Goal: Check status: Check status

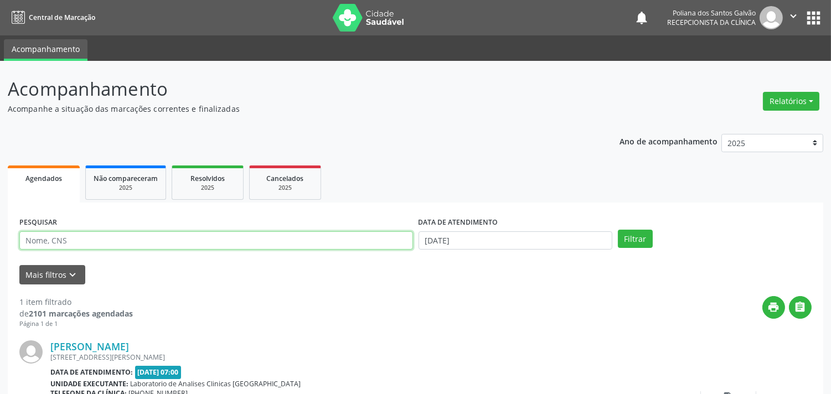
click at [251, 241] on input "text" at bounding box center [216, 240] width 394 height 19
type input "[PERSON_NAME]"
click at [618, 230] on button "Filtrar" at bounding box center [635, 239] width 35 height 19
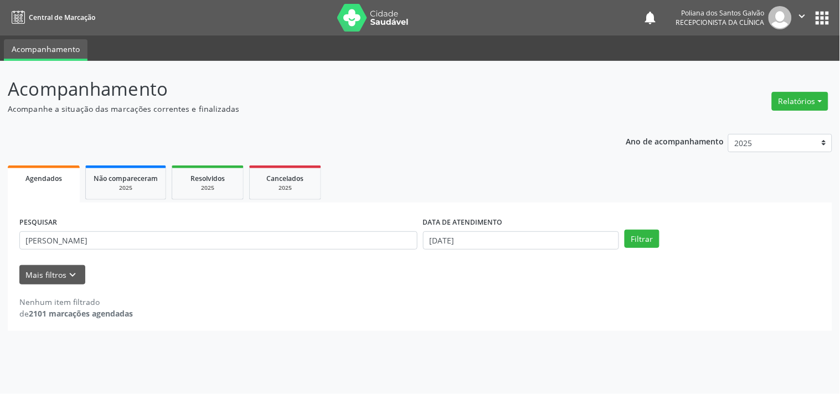
click at [524, 224] on div "DATA DE ATENDIMENTO" at bounding box center [521, 222] width 196 height 17
click at [522, 235] on input "[DATE]" at bounding box center [521, 240] width 196 height 19
click at [502, 192] on span "27" at bounding box center [504, 197] width 22 height 22
type input "[DATE]"
click at [502, 192] on span "27" at bounding box center [504, 197] width 22 height 22
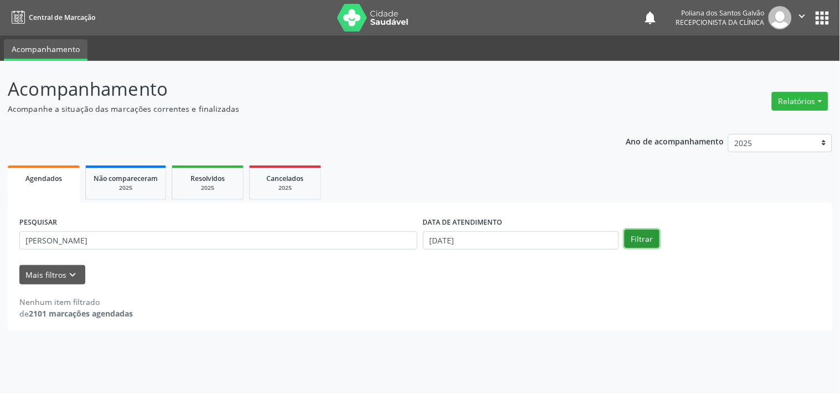
click at [643, 234] on button "Filtrar" at bounding box center [641, 239] width 35 height 19
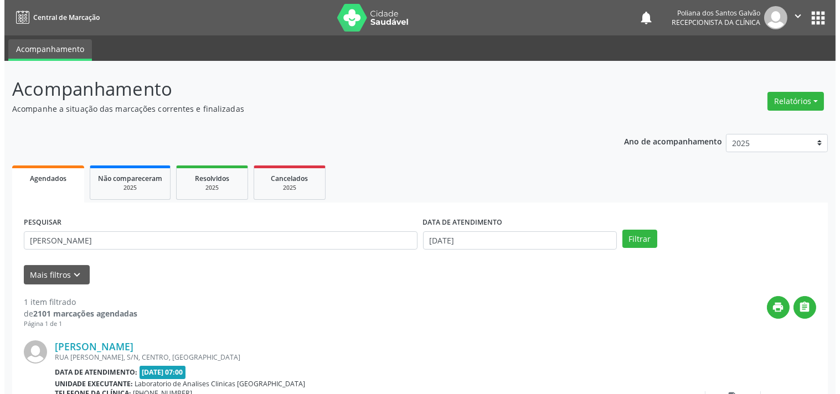
scroll to position [102, 0]
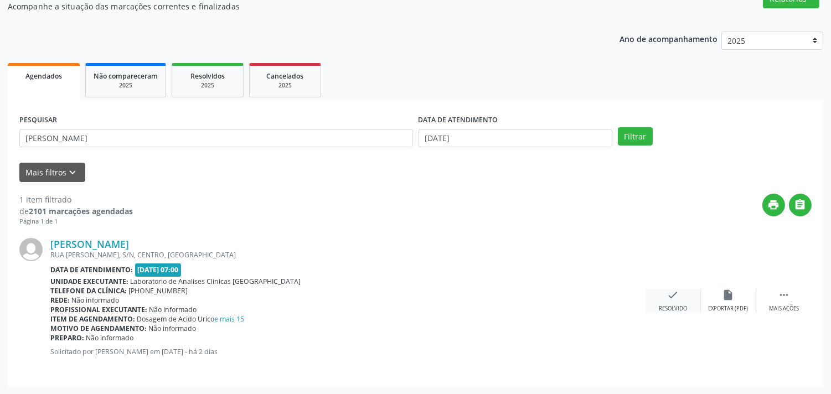
click at [678, 305] on div "Resolvido" at bounding box center [673, 309] width 28 height 8
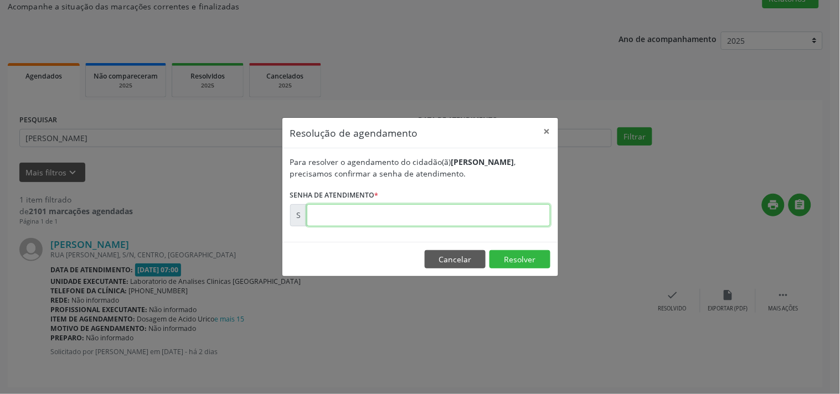
click at [491, 211] on input "text" at bounding box center [429, 215] width 244 height 22
type input "00173790"
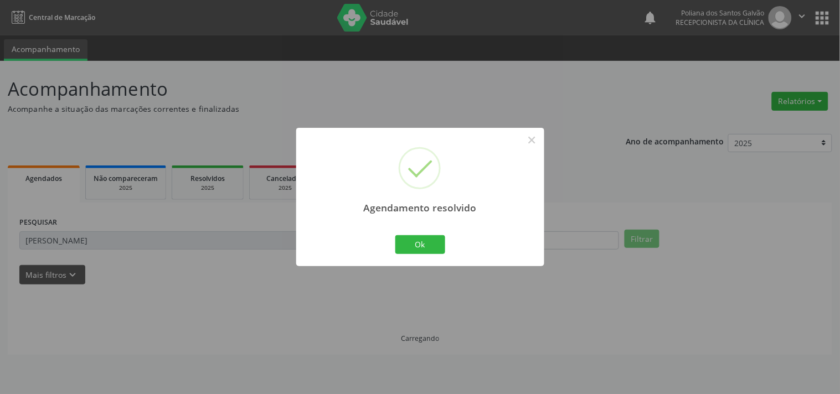
scroll to position [0, 0]
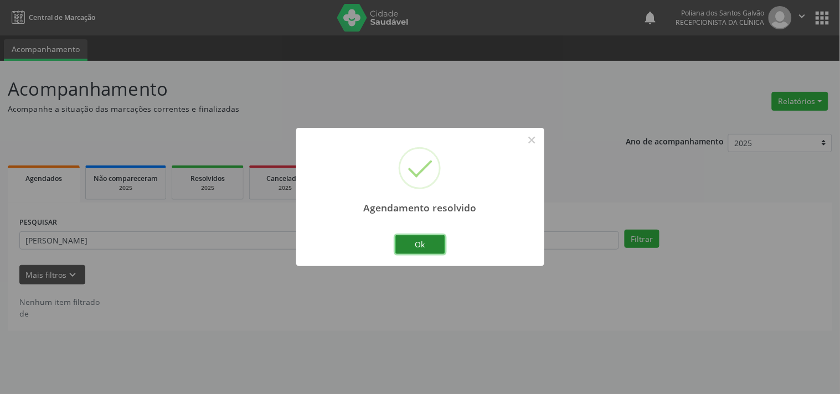
click at [427, 242] on button "Ok" at bounding box center [420, 244] width 50 height 19
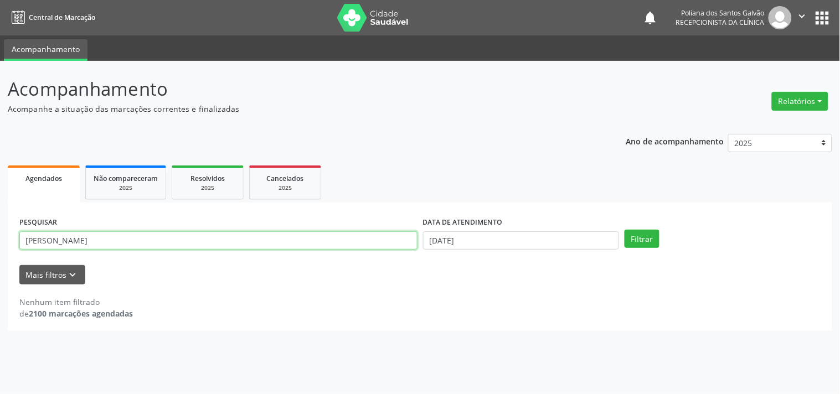
drag, startPoint x: 312, startPoint y: 240, endPoint x: 0, endPoint y: 213, distance: 313.3
click at [0, 214] on div "Acompanhamento Acompanhe a situação das marcações correntes e finalizadas Relat…" at bounding box center [420, 227] width 840 height 333
